Goal: Navigation & Orientation: Find specific page/section

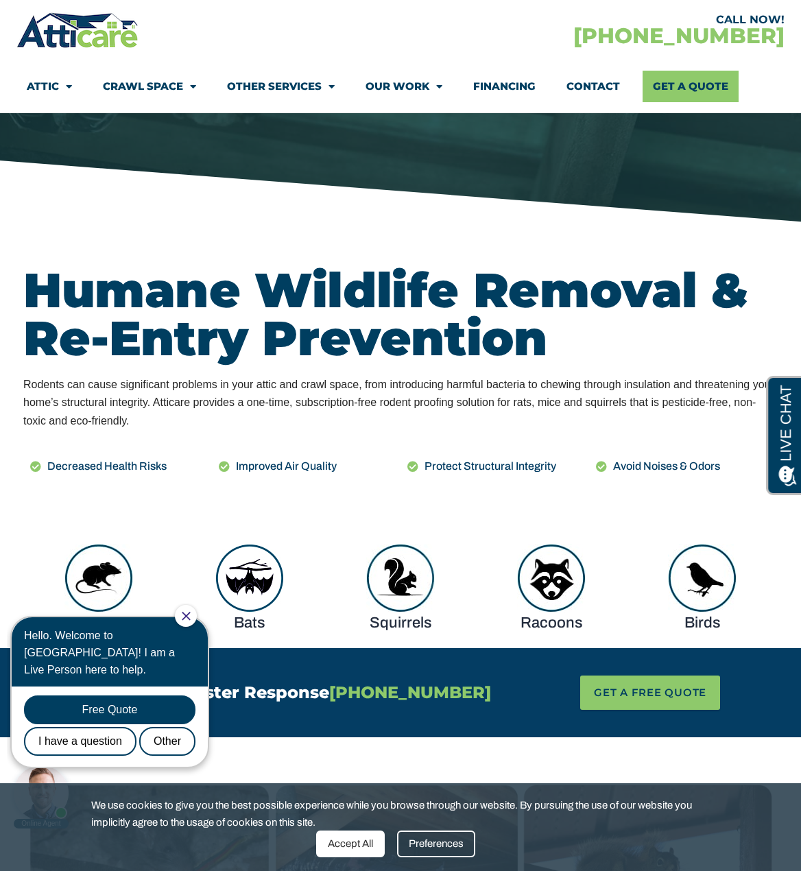
scroll to position [480, 0]
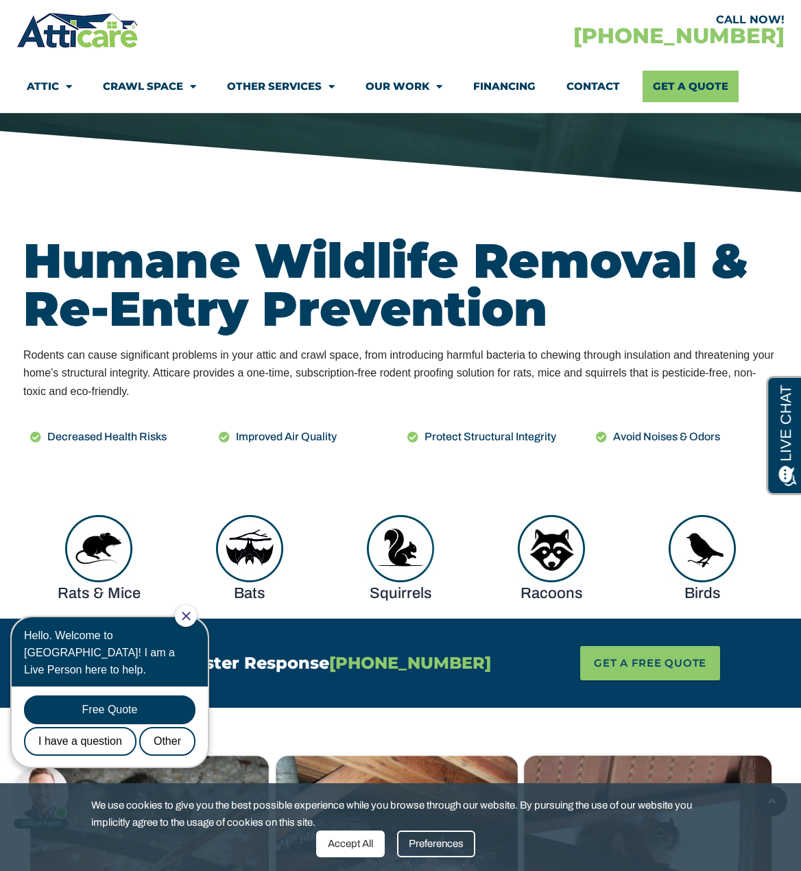
click at [197, 616] on div at bounding box center [186, 616] width 22 height 22
click at [190, 614] on div at bounding box center [186, 616] width 22 height 22
click at [207, 616] on div "Hello. Welcome to Atticare! I am a Live Person here to help. Free Quote I have …" at bounding box center [109, 692] width 199 height 152
click at [191, 616] on icon "Close Chat" at bounding box center [186, 616] width 9 height 9
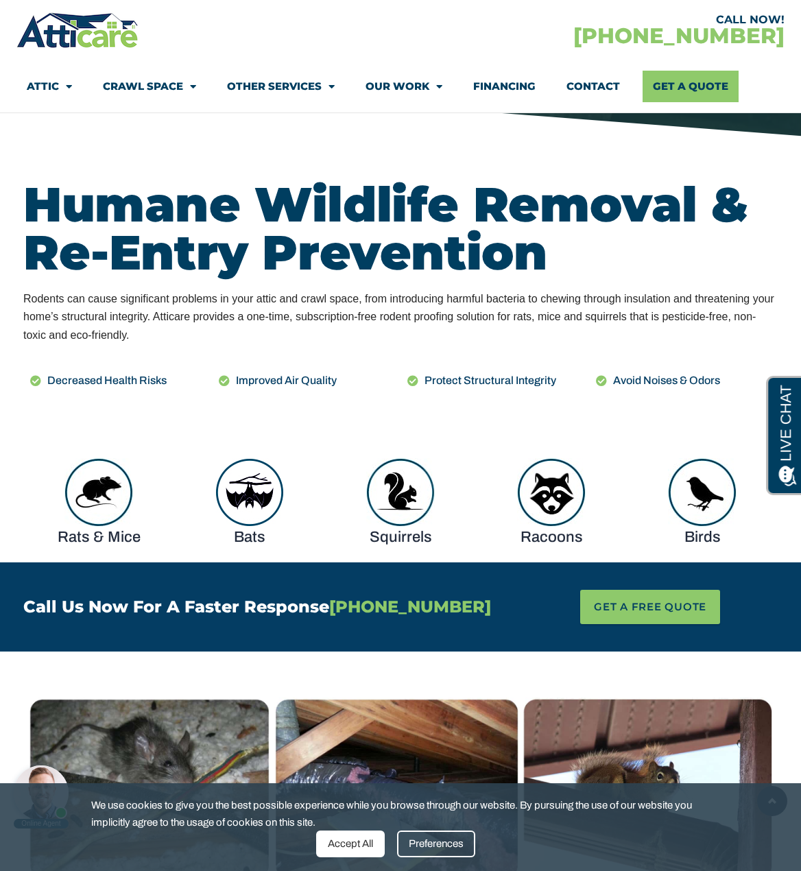
scroll to position [478, 0]
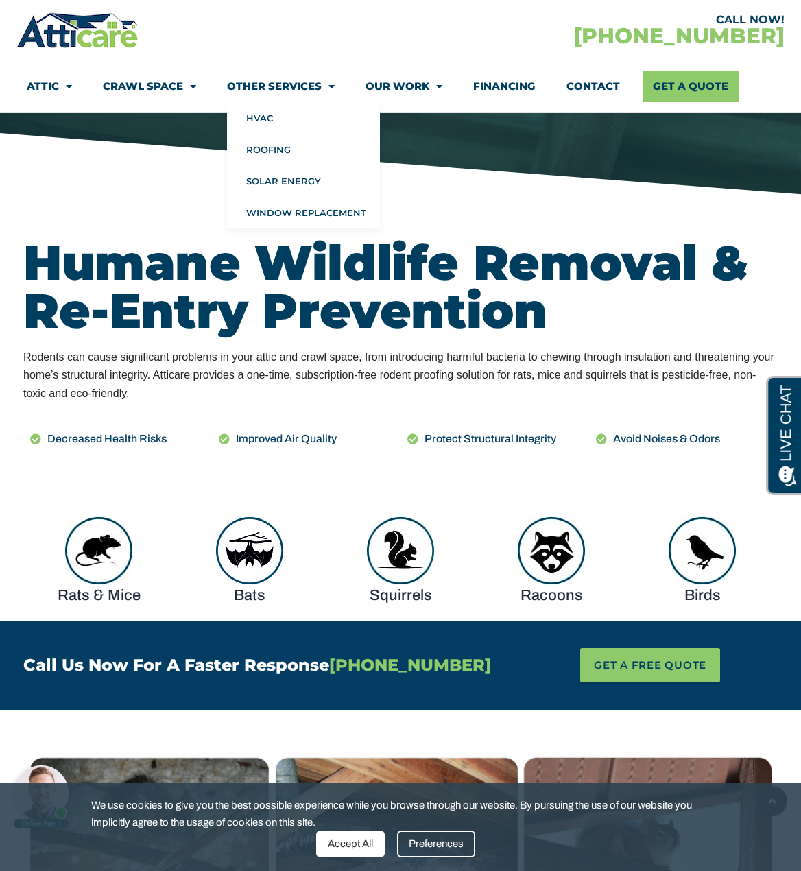
click at [310, 88] on link "Other Services" at bounding box center [281, 87] width 108 height 32
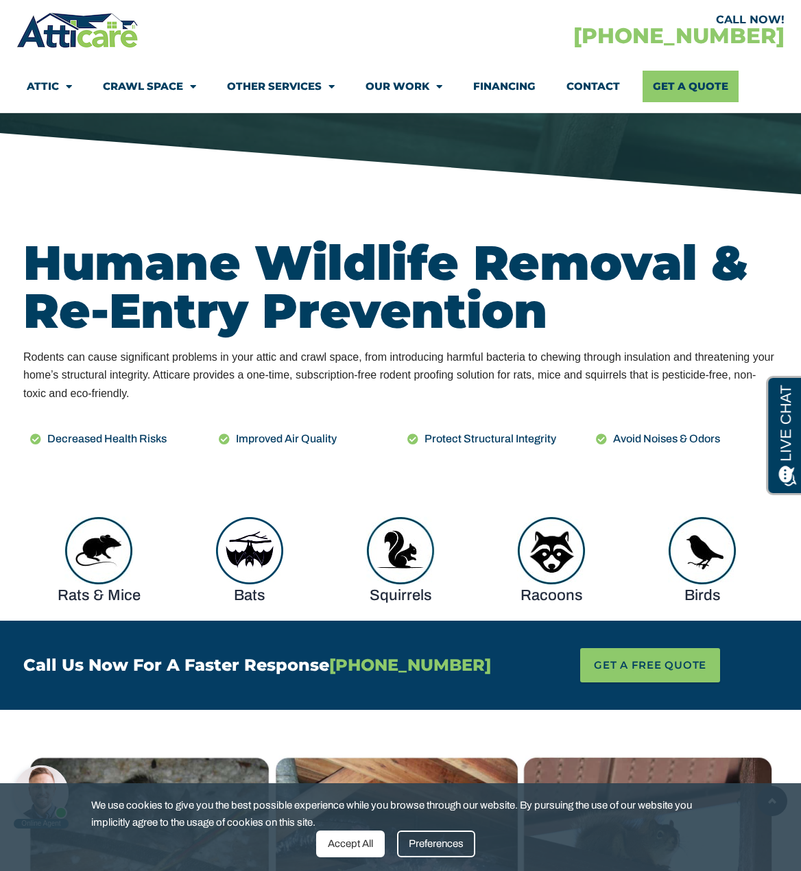
click at [310, 88] on link "Other Services" at bounding box center [281, 87] width 108 height 32
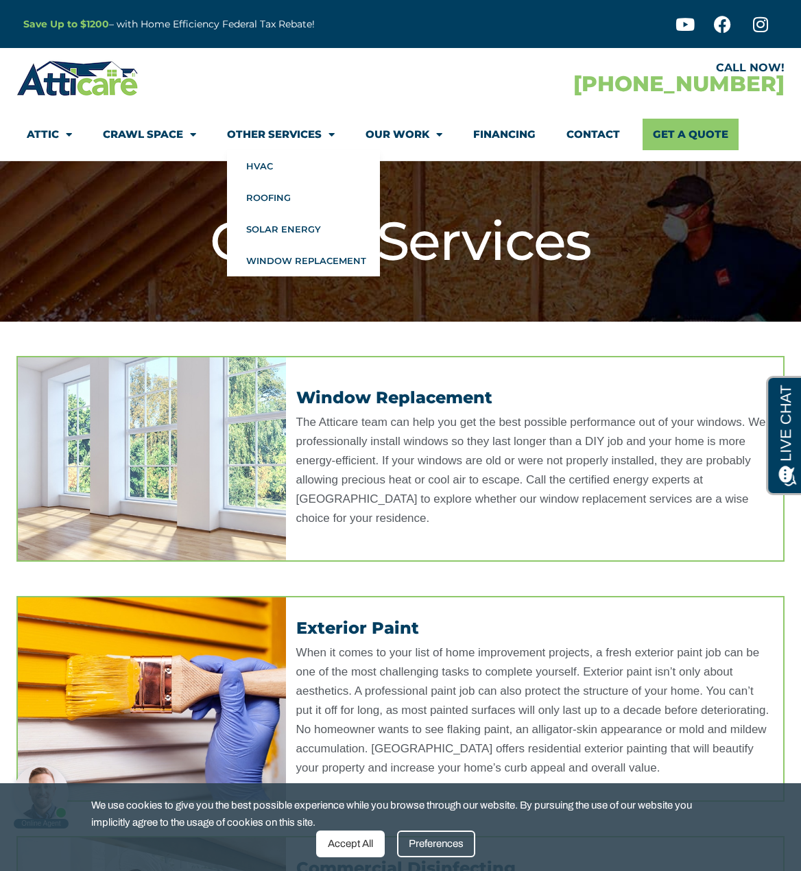
click at [308, 132] on link "Other Services" at bounding box center [281, 135] width 108 height 32
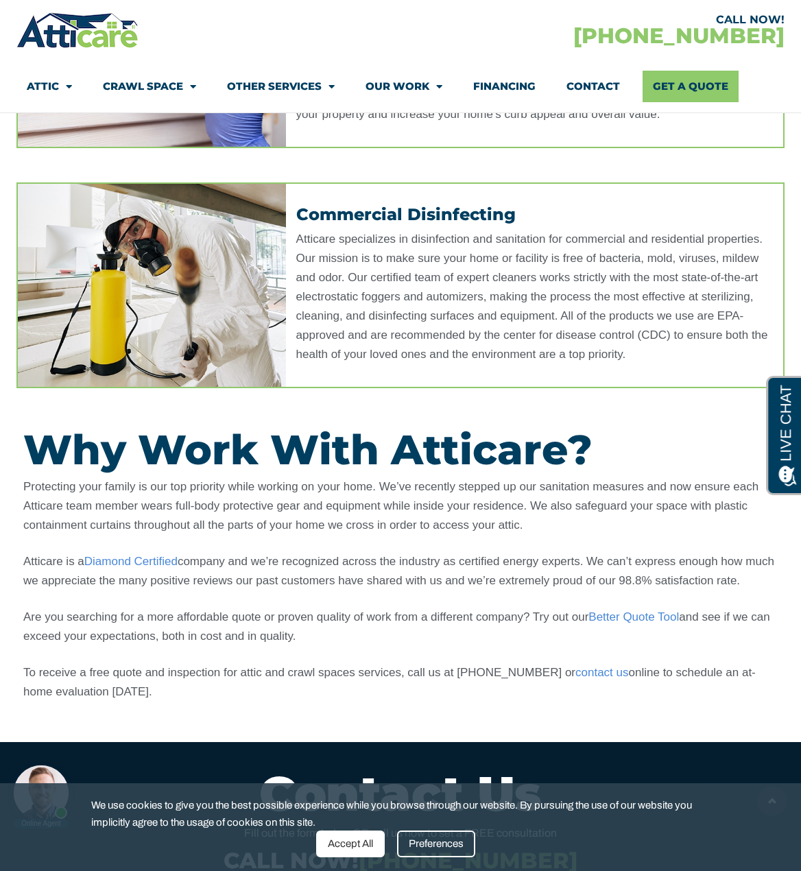
scroll to position [686, 0]
